Goal: Find specific page/section: Find specific page/section

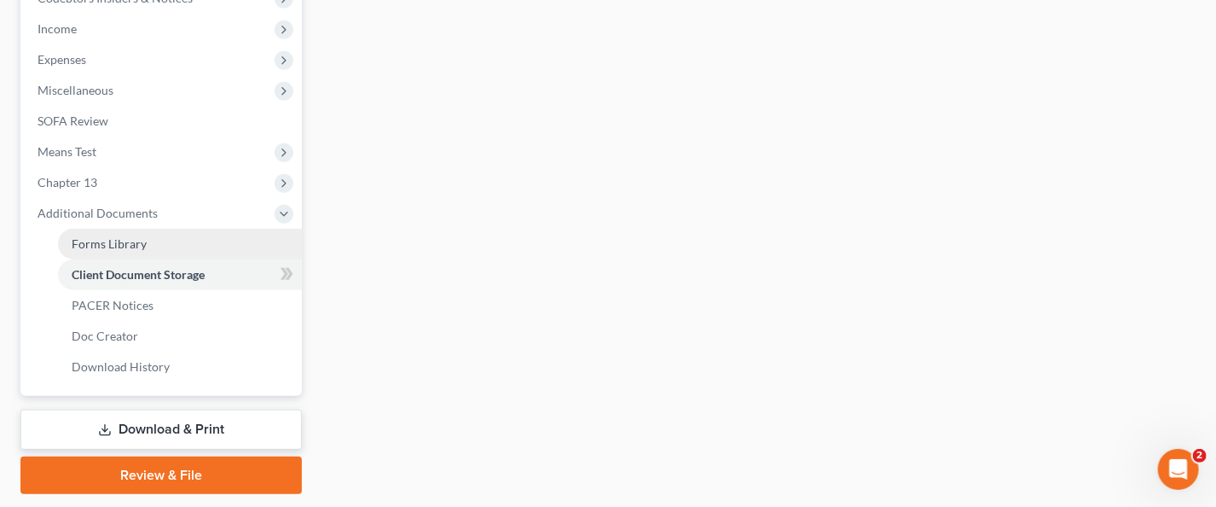
scroll to position [583, 0]
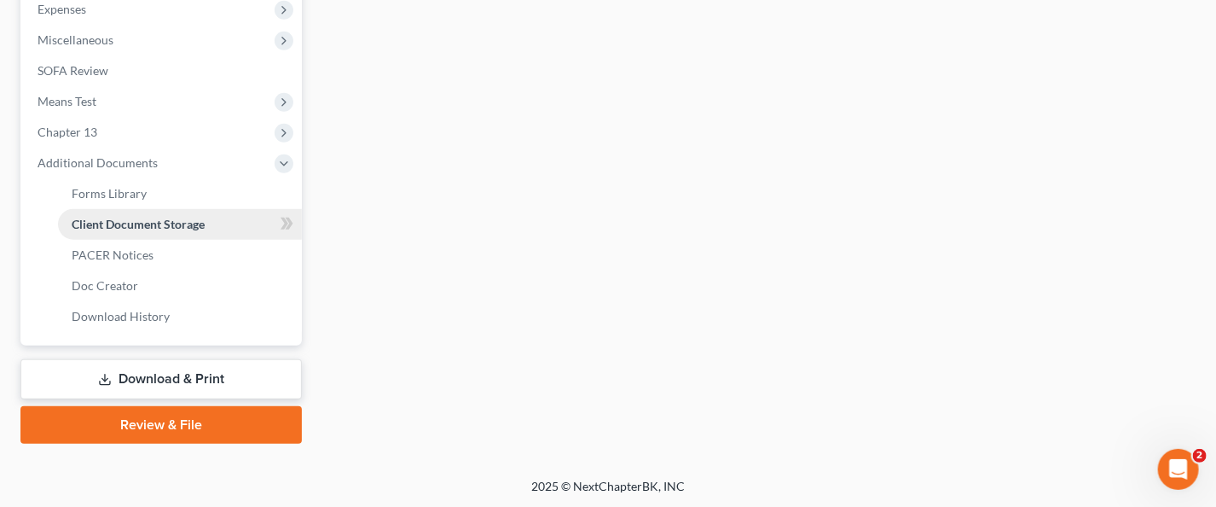
drag, startPoint x: 206, startPoint y: 226, endPoint x: 218, endPoint y: 223, distance: 11.6
click at [206, 226] on link "Client Document Storage" at bounding box center [180, 224] width 244 height 31
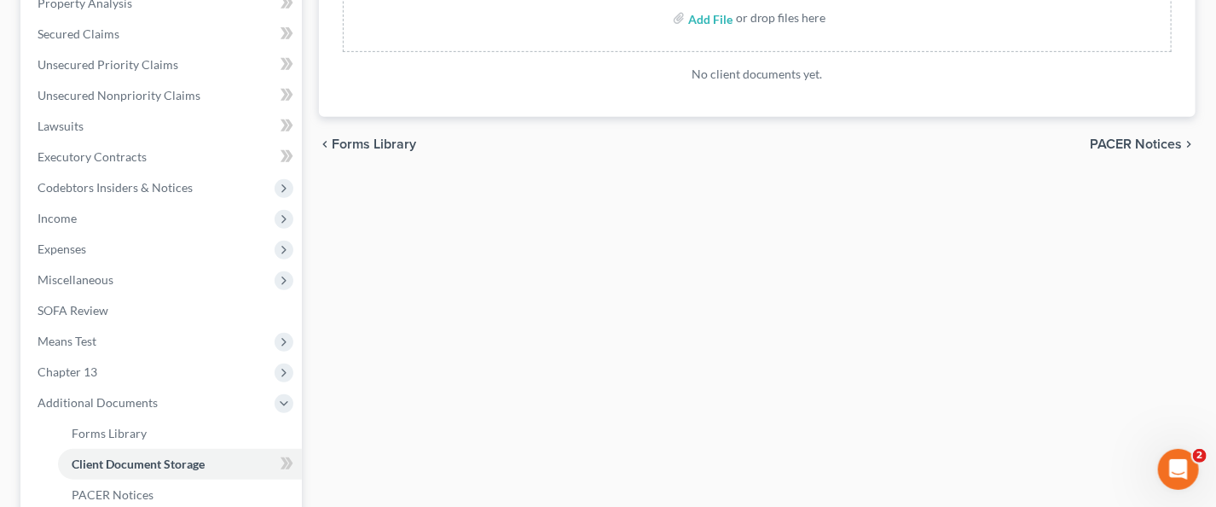
scroll to position [497, 0]
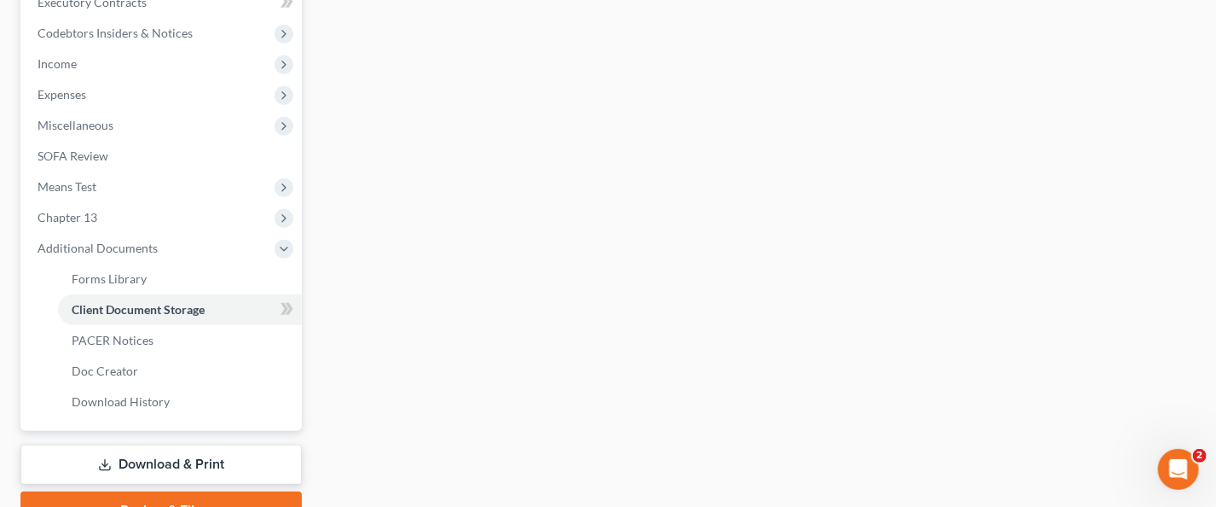
click at [942, 460] on div "Forms Library Client Document Storage PACER Notices Doc Creator Download Histor…" at bounding box center [757, 97] width 895 height 862
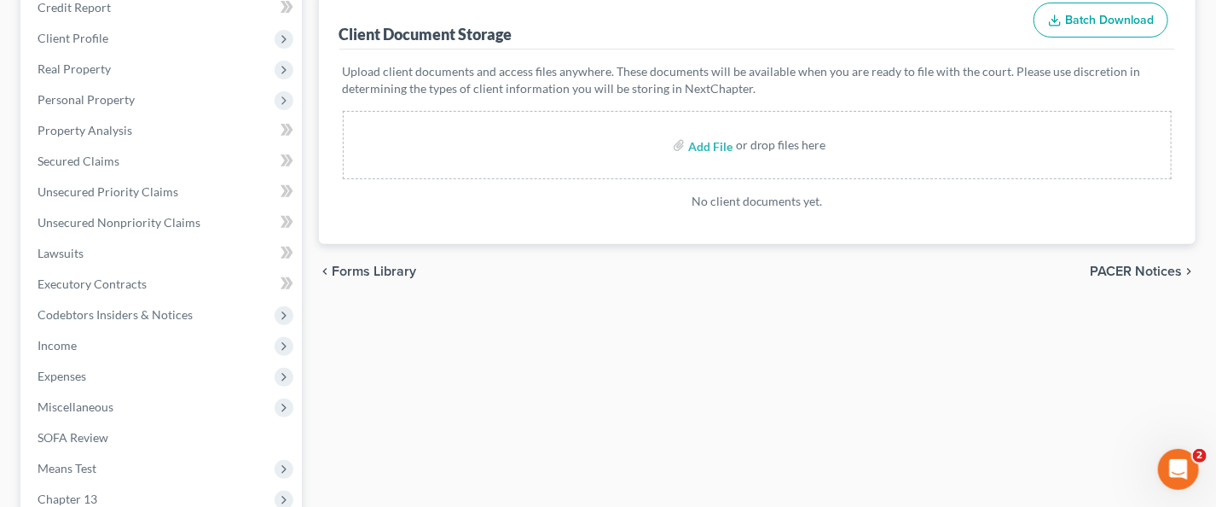
scroll to position [0, 0]
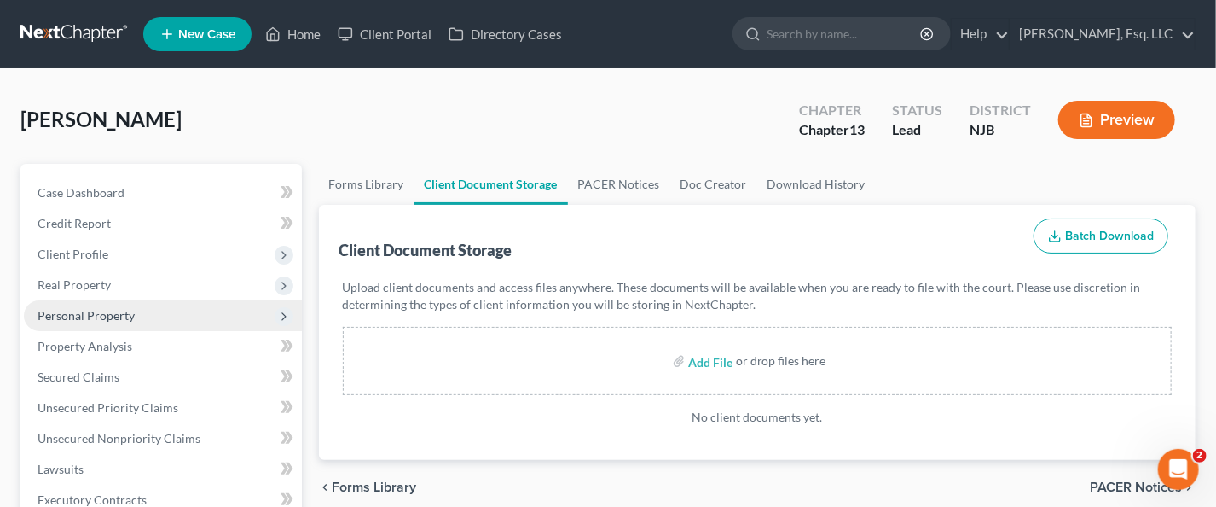
drag, startPoint x: 113, startPoint y: 313, endPoint x: 126, endPoint y: 315, distance: 13.8
click at [113, 313] on span "Personal Property" at bounding box center [86, 315] width 97 height 15
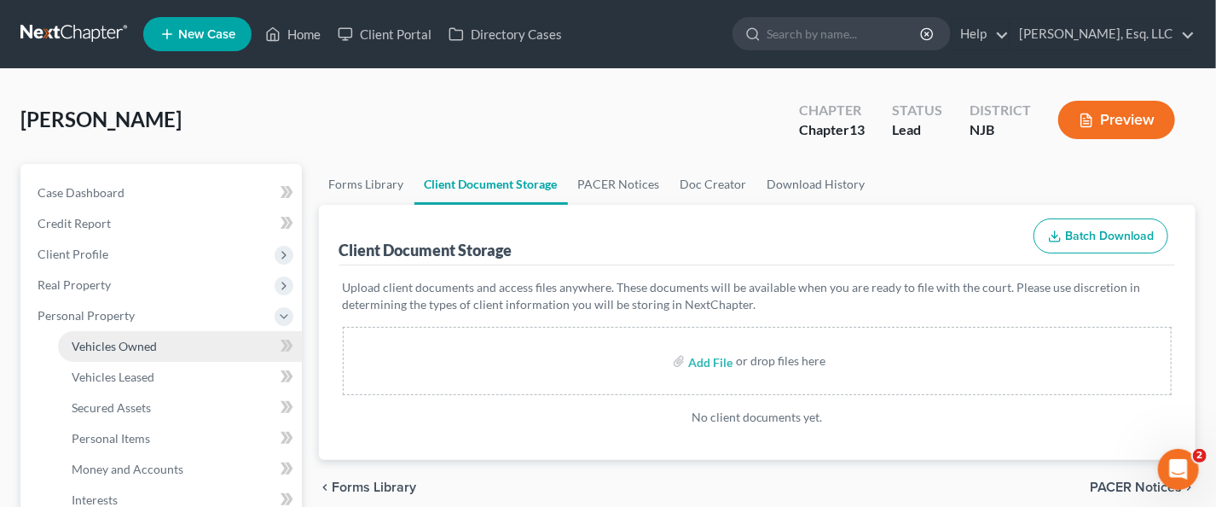
click at [124, 346] on span "Vehicles Owned" at bounding box center [114, 346] width 85 height 15
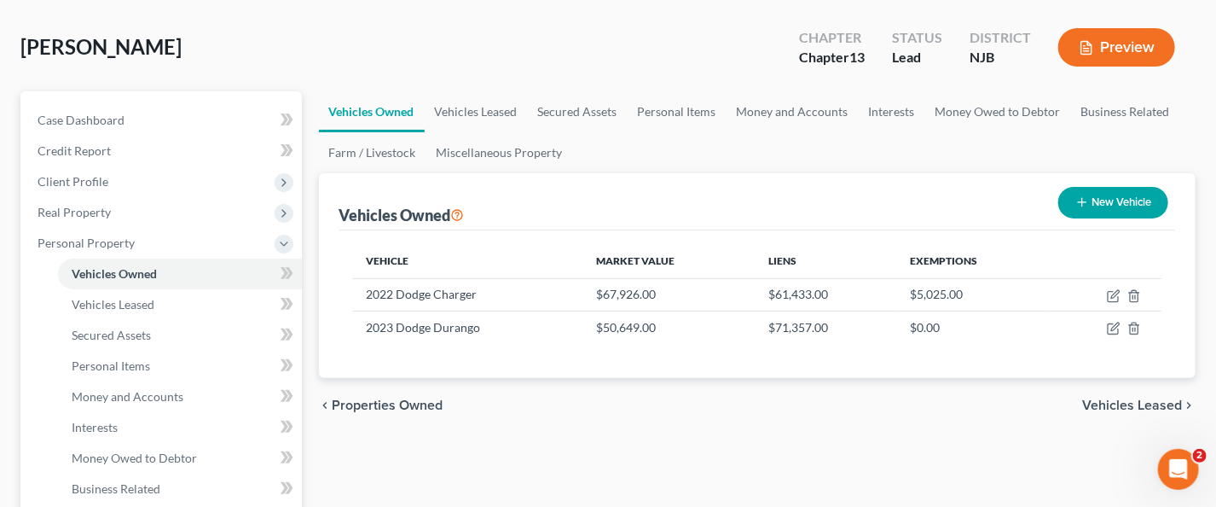
scroll to position [171, 0]
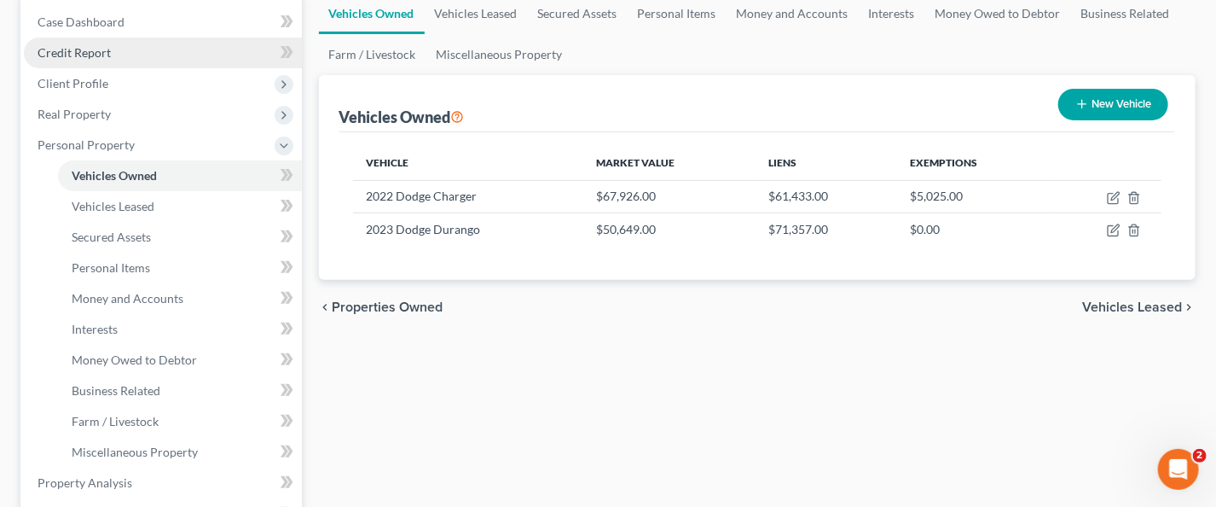
click at [98, 49] on span "Credit Report" at bounding box center [74, 52] width 73 height 15
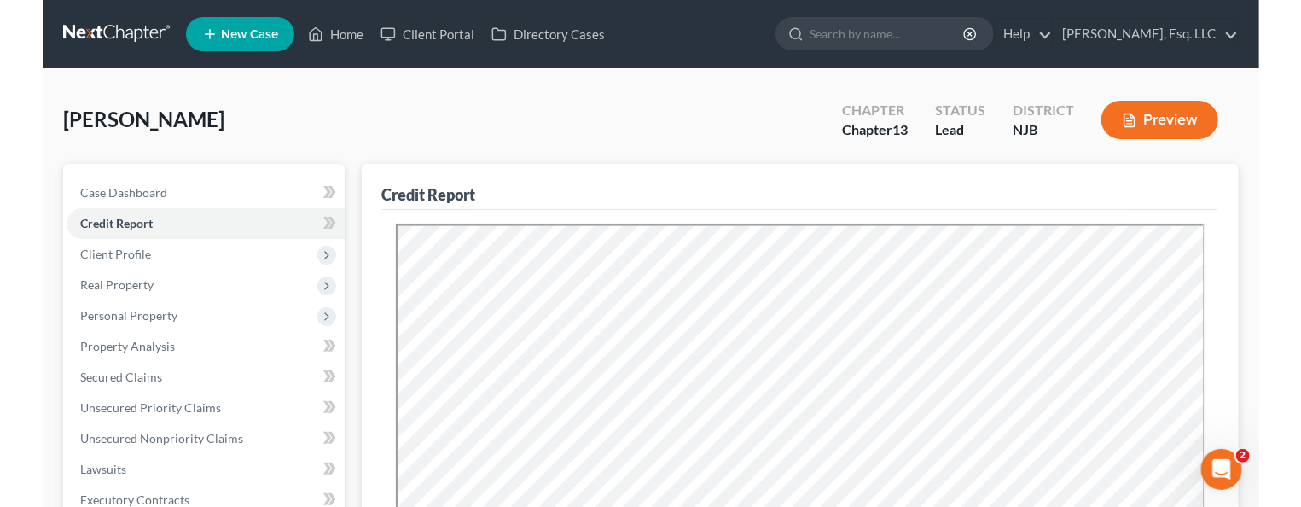
scroll to position [256, 0]
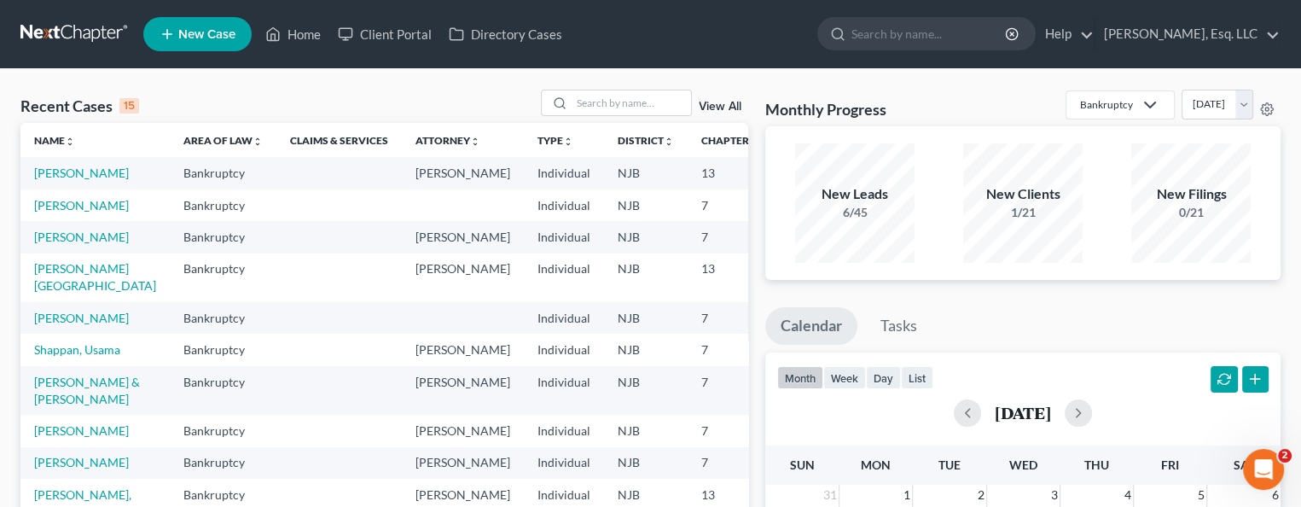
click at [665, 32] on ul "New Case Home Client Portal Directory Cases - No Result - See all results Or Pr…" at bounding box center [711, 34] width 1137 height 44
click at [590, 90] on input "search" at bounding box center [631, 102] width 119 height 25
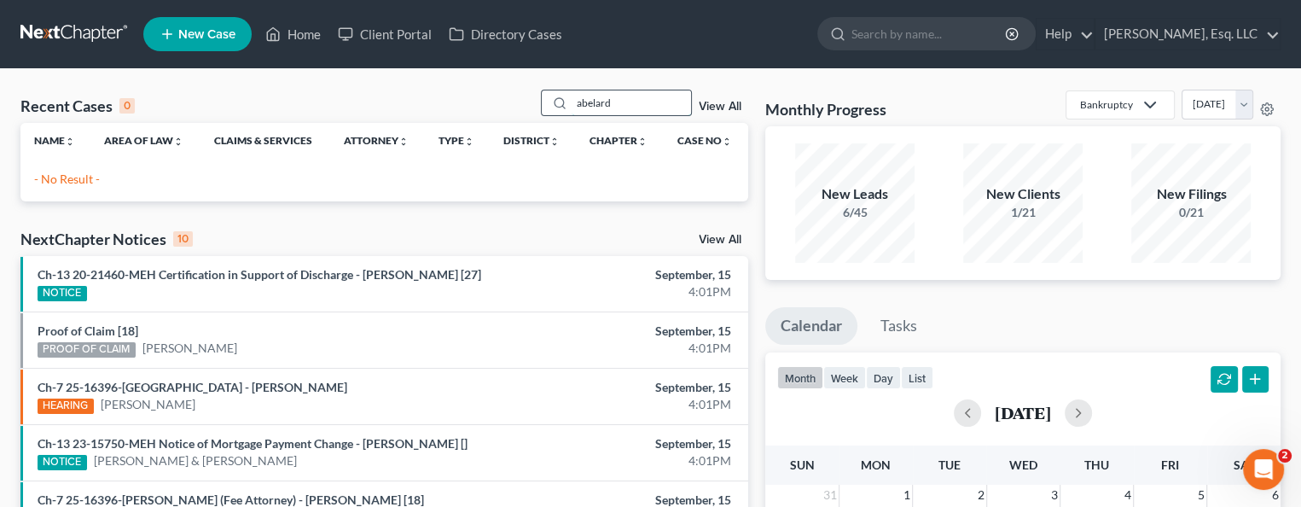
type input "abelard"
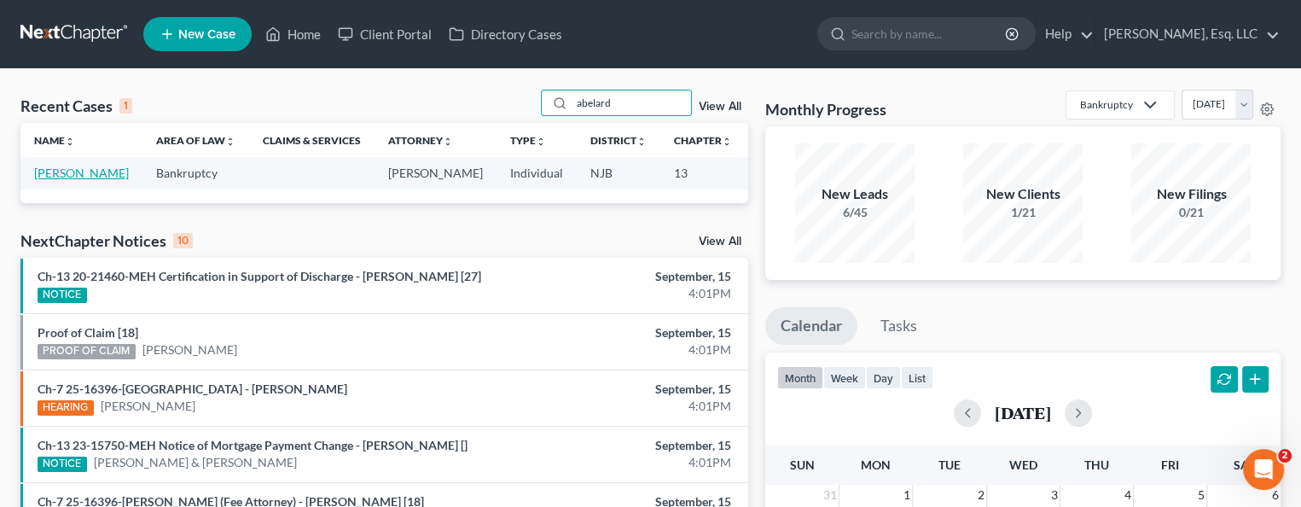
click at [61, 180] on link "Abelard, Cassandra" at bounding box center [81, 172] width 95 height 15
select select "4"
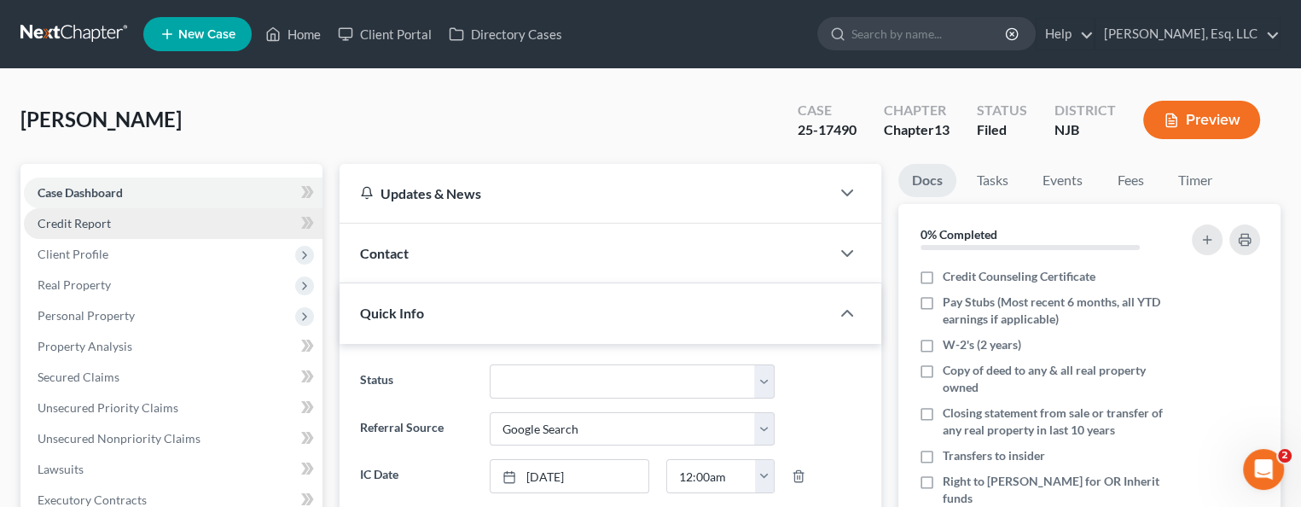
click at [84, 222] on span "Credit Report" at bounding box center [74, 223] width 73 height 15
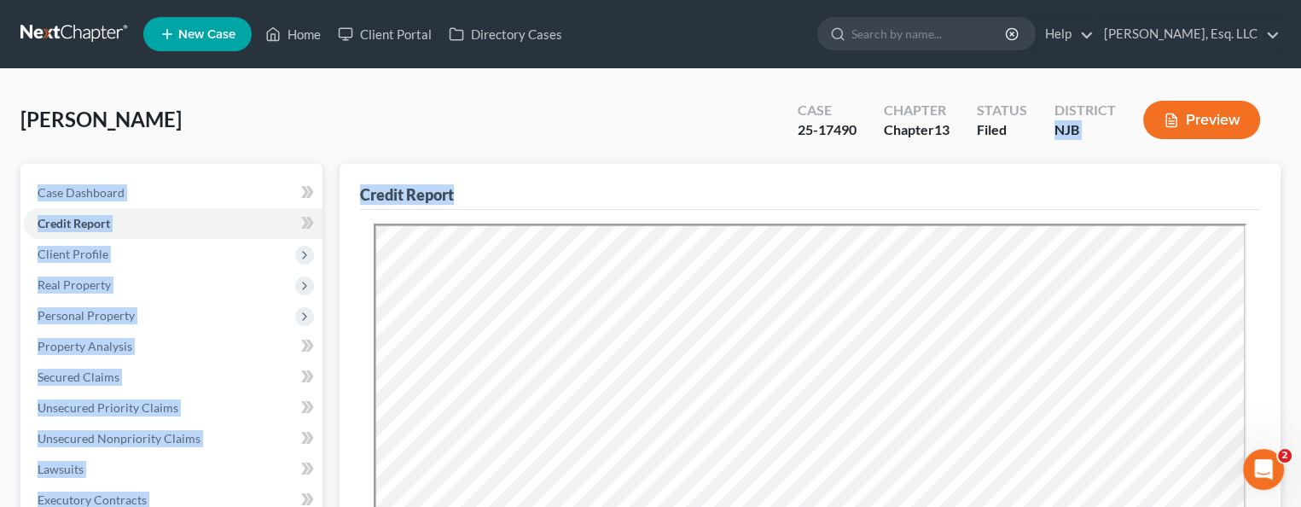
drag, startPoint x: 1053, startPoint y: 175, endPoint x: 1054, endPoint y: 143, distance: 31.6
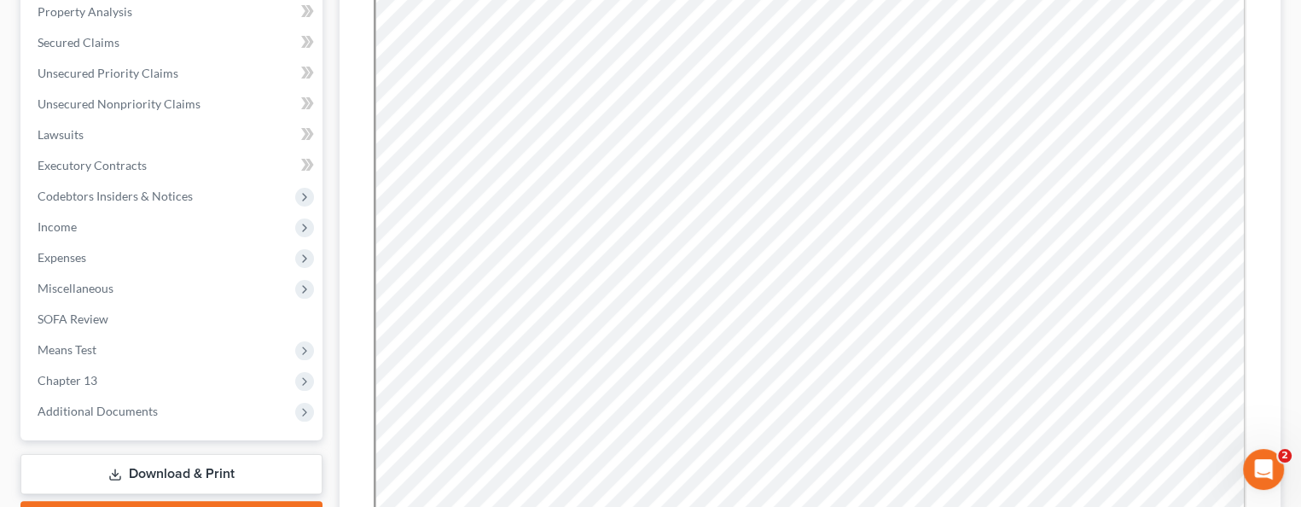
scroll to position [300, 0]
